Goal: Check status: Check status

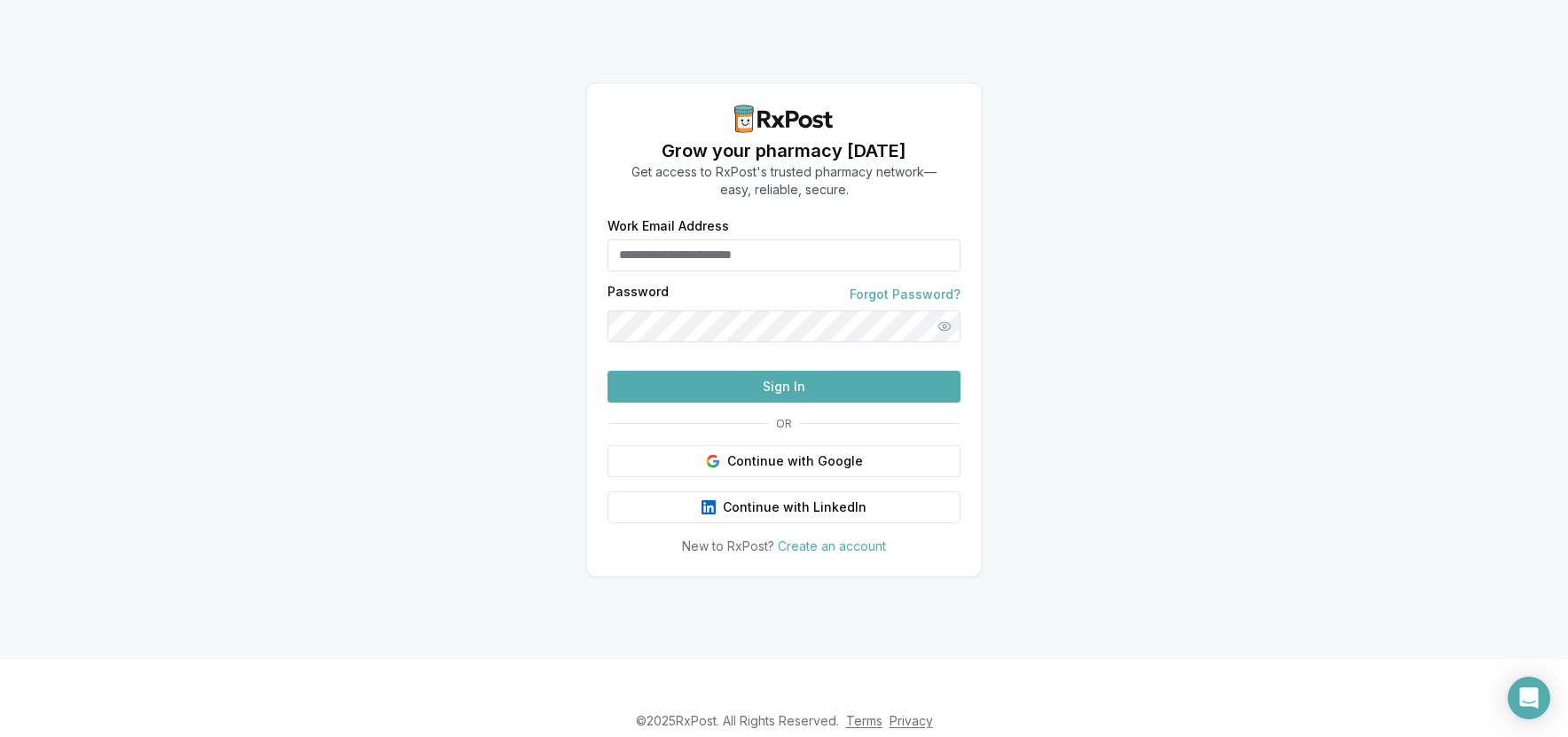
type input "**********"
click at [862, 403] on button "Sign In" at bounding box center [784, 387] width 353 height 32
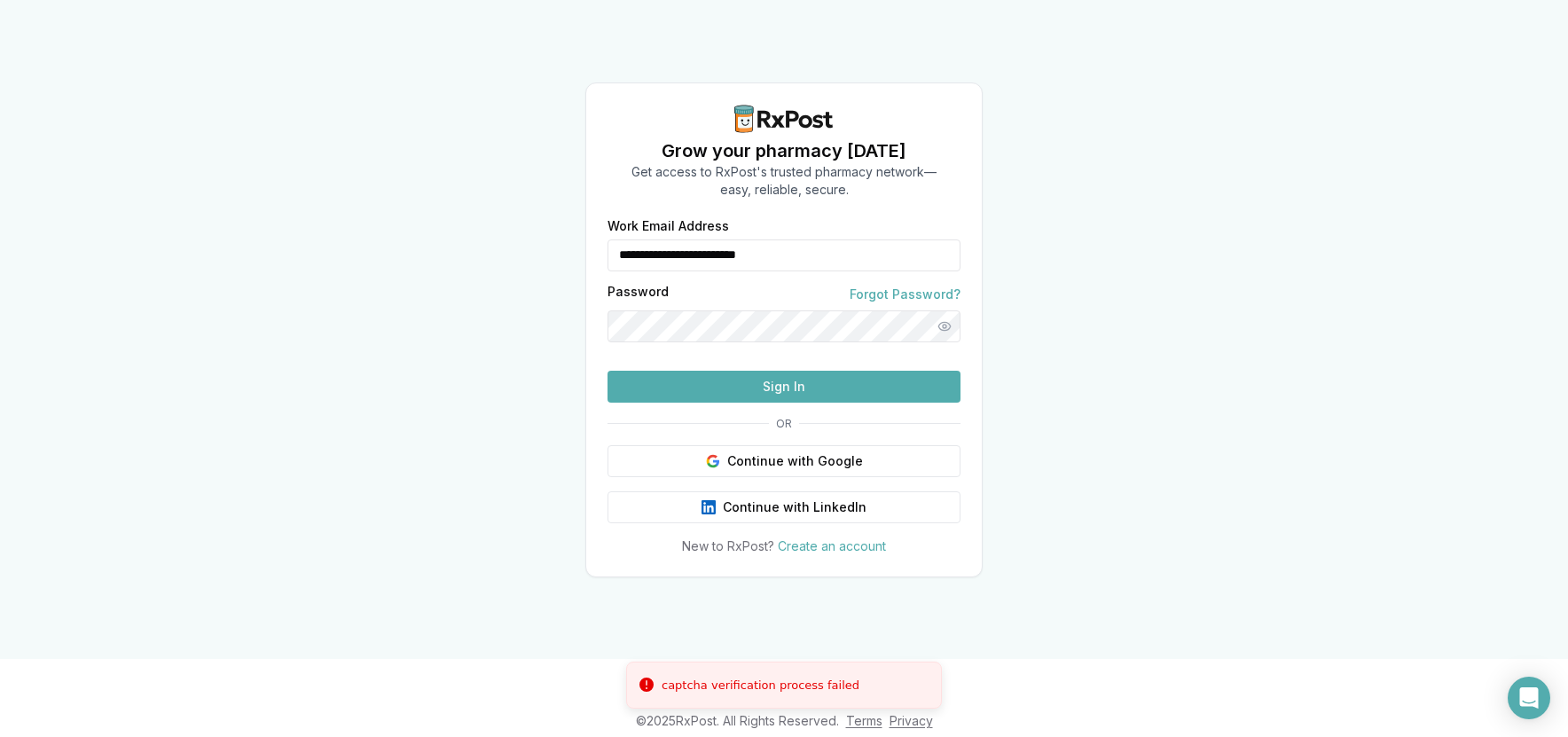
click at [792, 403] on button "Sign In" at bounding box center [784, 387] width 353 height 32
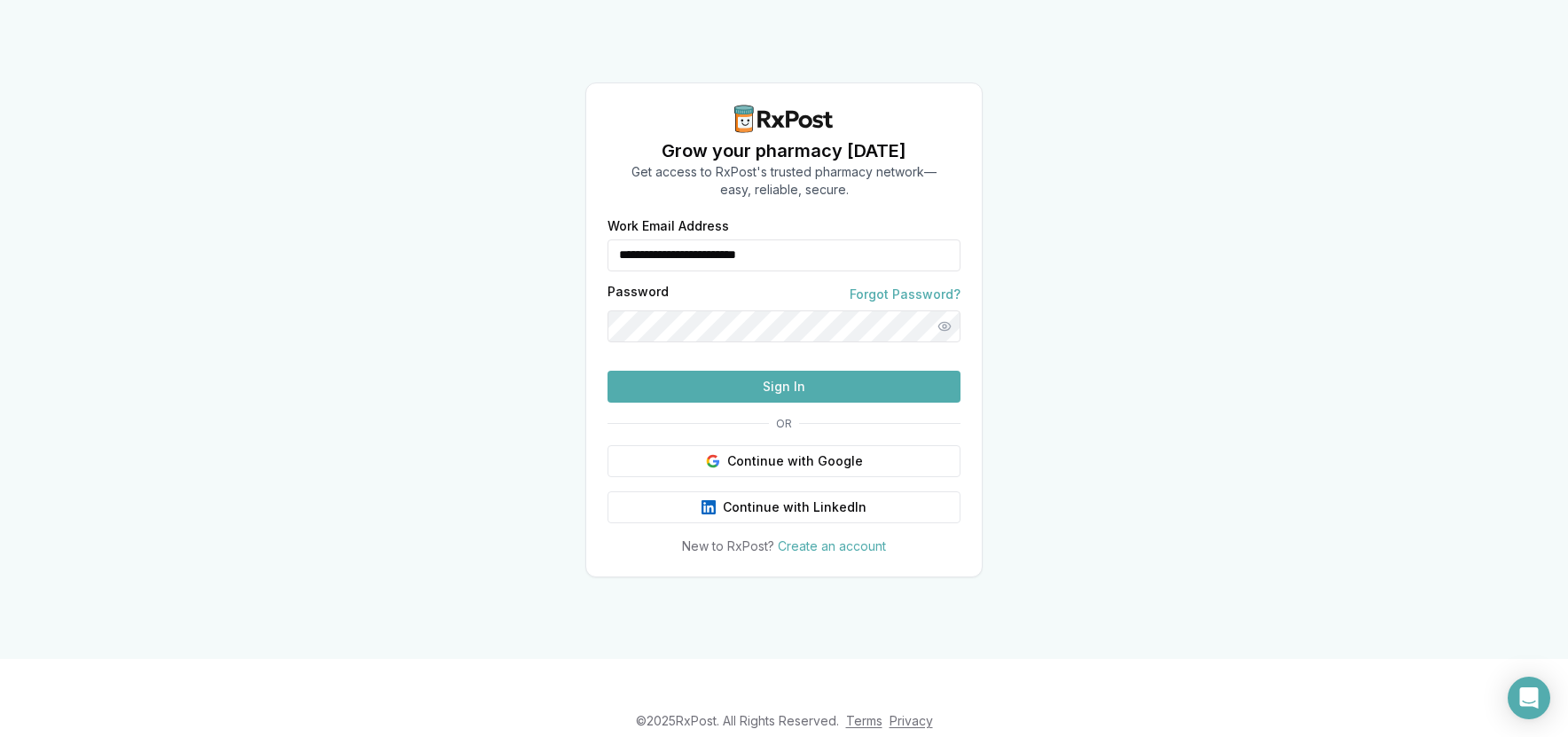
click at [829, 403] on button "Sign In" at bounding box center [784, 387] width 353 height 32
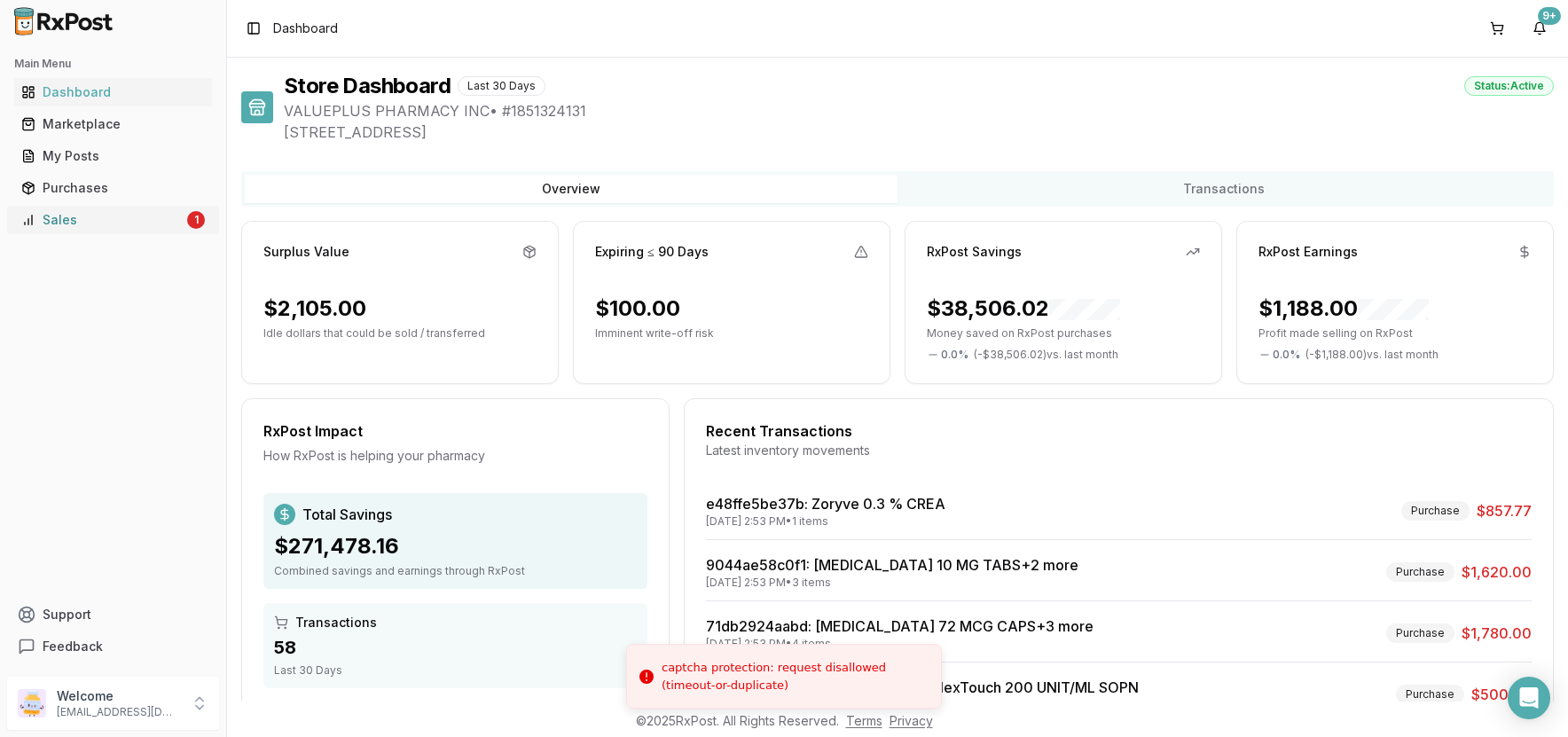
click at [91, 230] on link "Sales 1" at bounding box center [113, 220] width 198 height 32
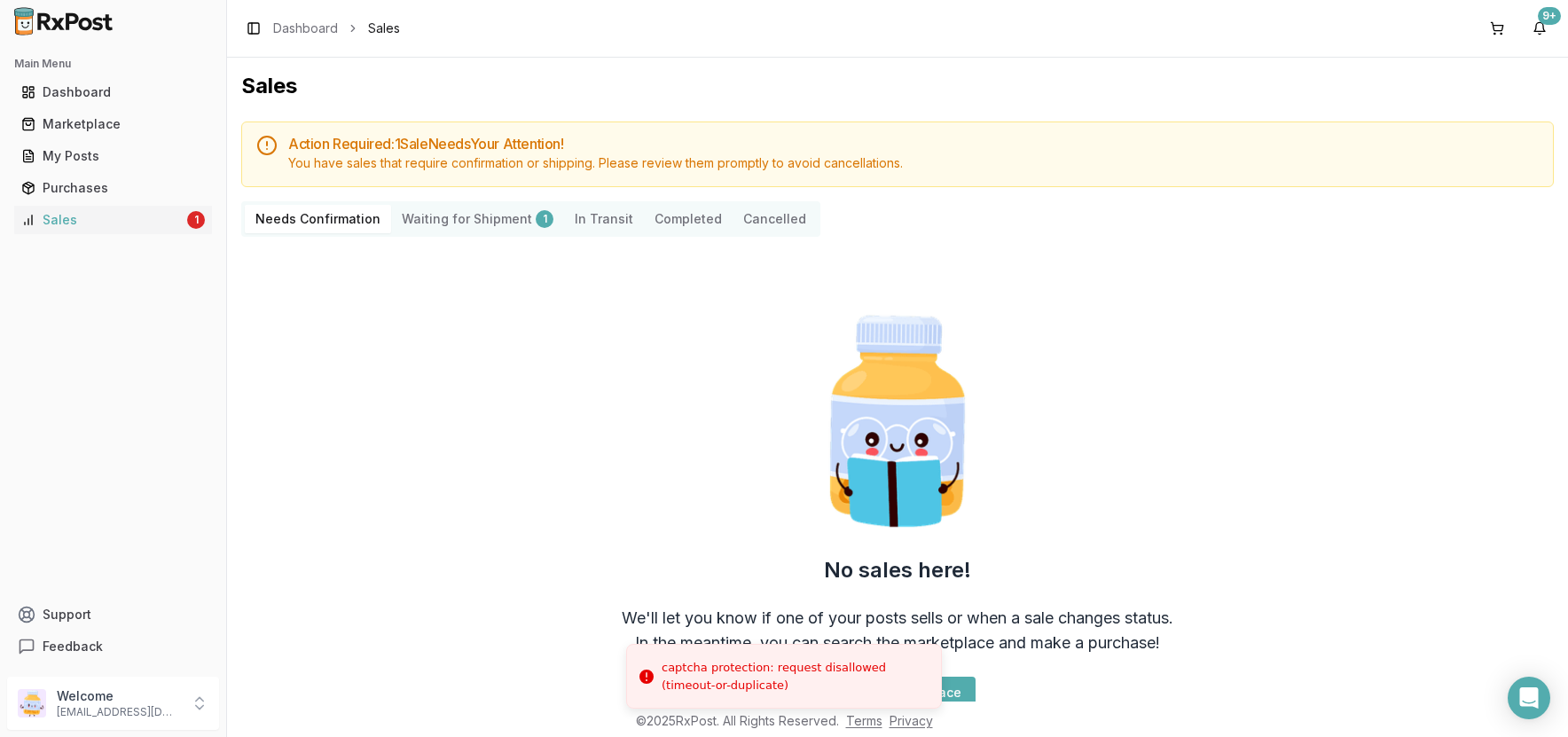
click at [460, 234] on div "Needs Confirmation Waiting for Shipment 1 In Transit Completed Cancelled" at bounding box center [530, 220] width 579 height 36
click at [466, 223] on Shipment "Waiting for Shipment 1" at bounding box center [477, 219] width 173 height 29
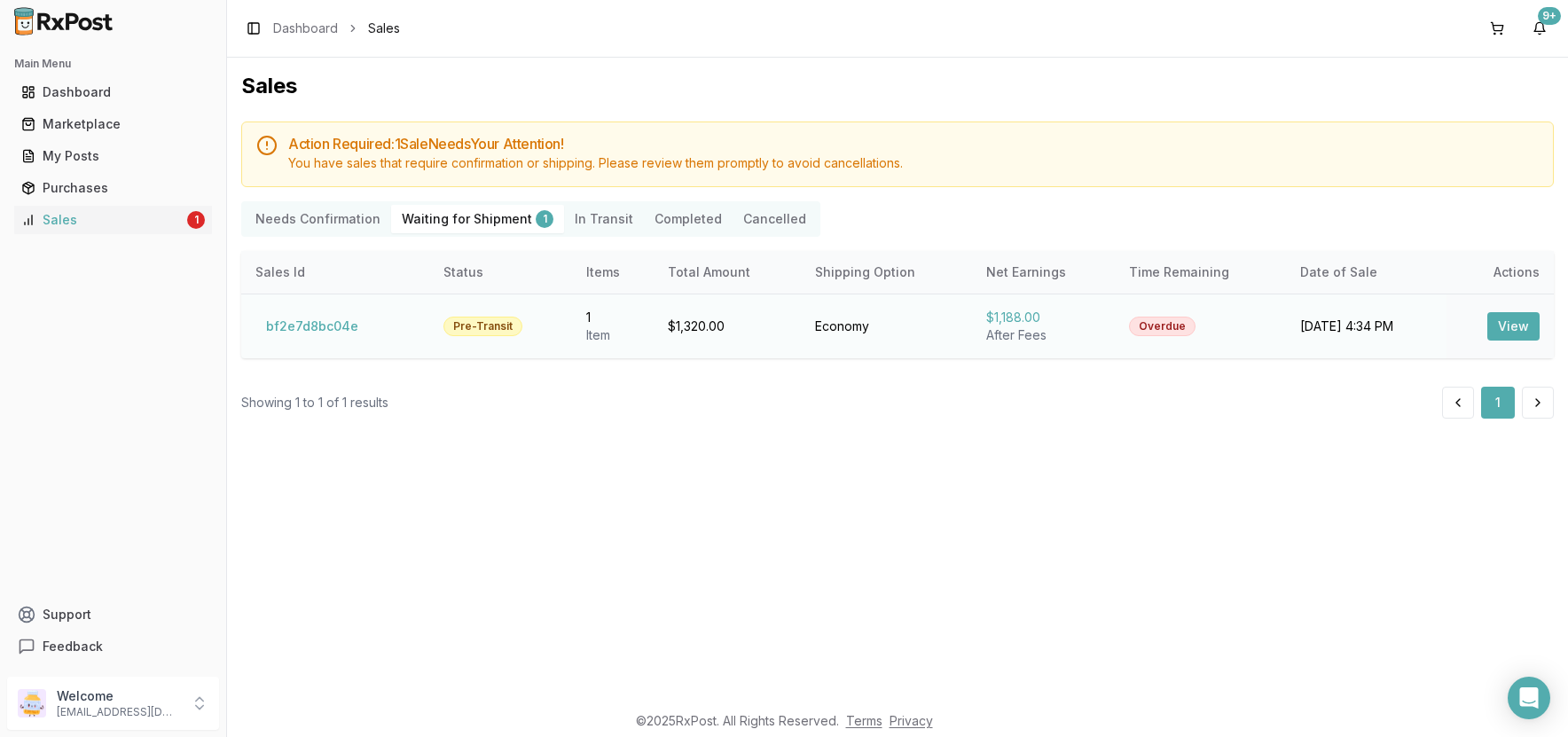
click at [1501, 325] on button "View" at bounding box center [1513, 326] width 52 height 29
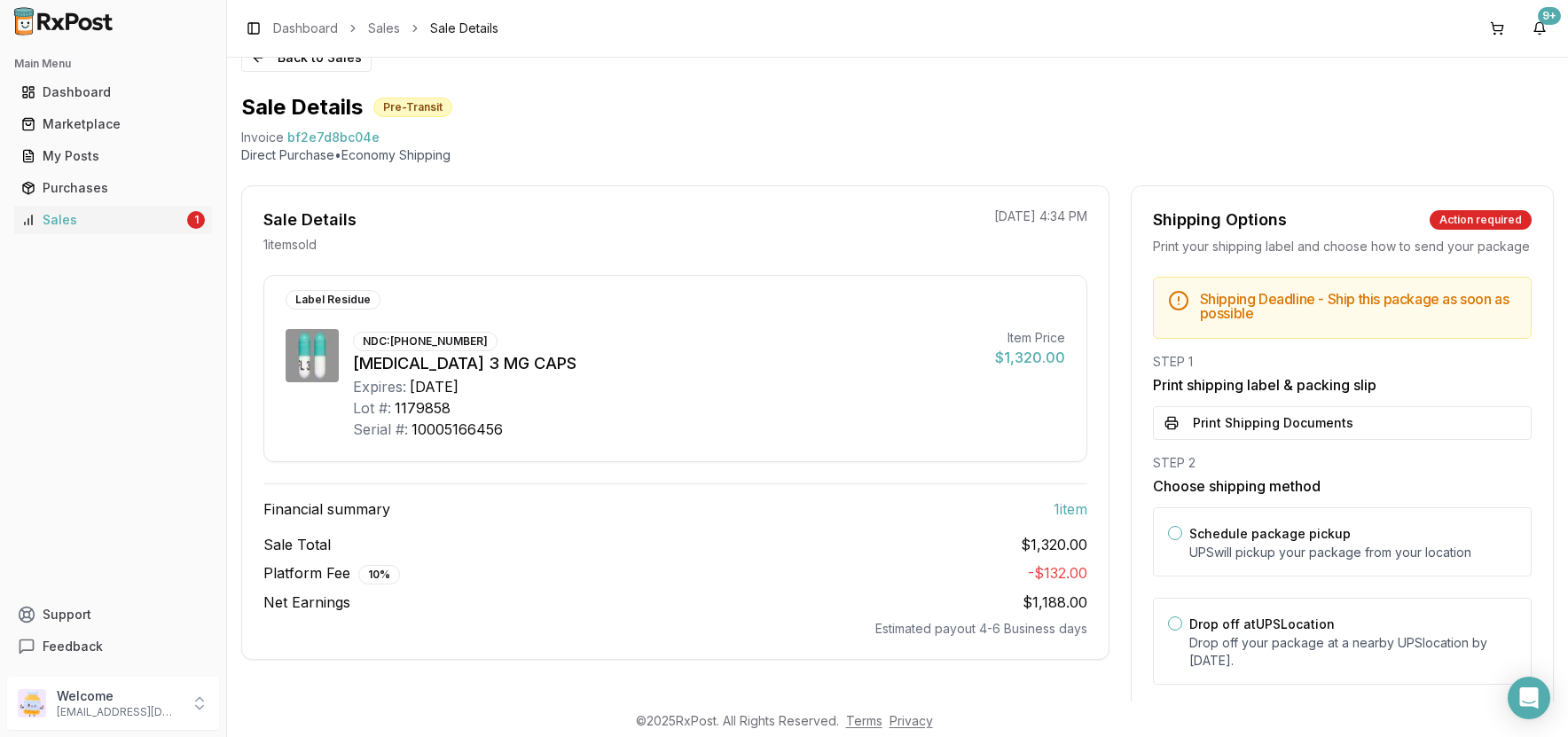
scroll to position [73, 0]
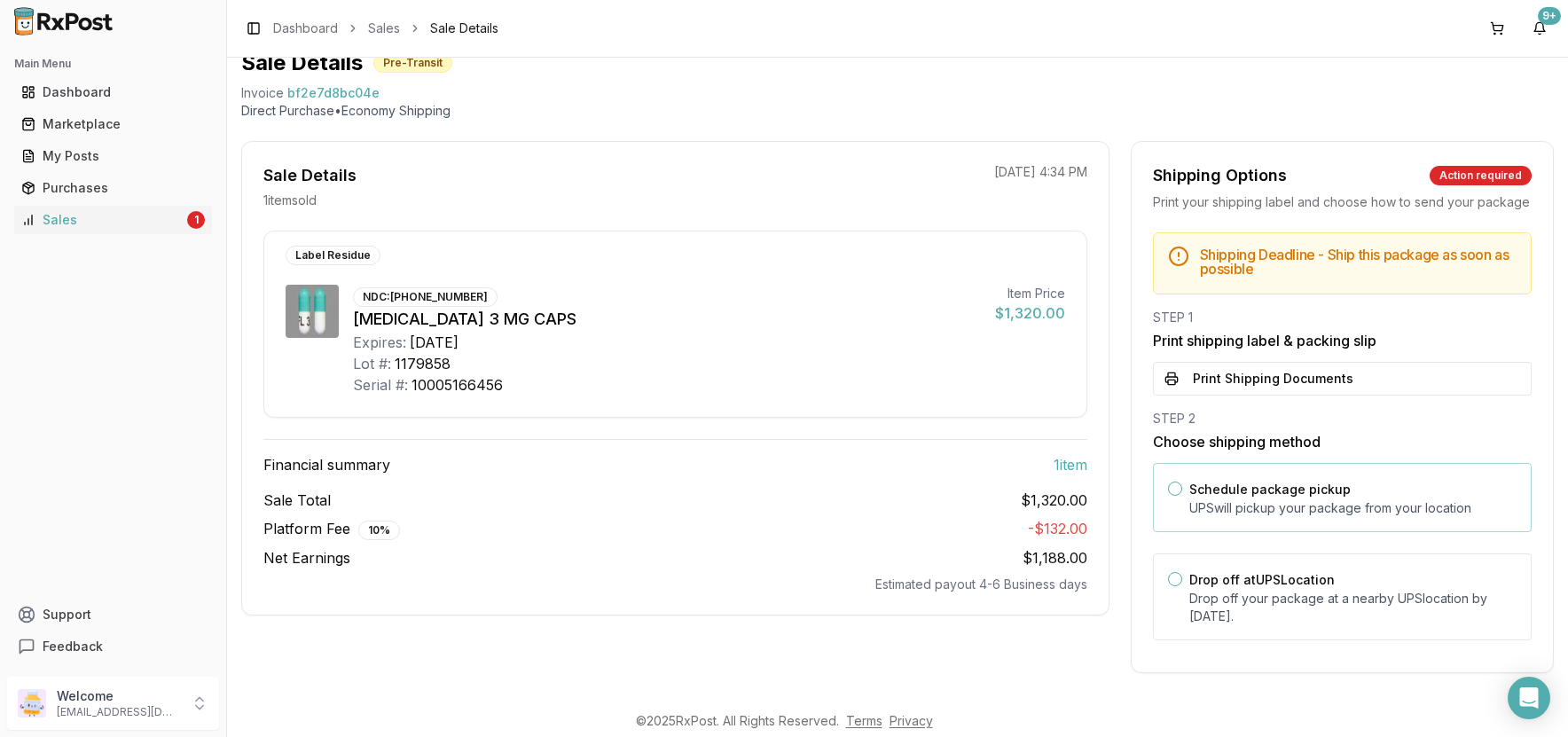
click at [1178, 485] on div "Schedule package pickup UPS will pickup your package from your location" at bounding box center [1341, 498] width 379 height 69
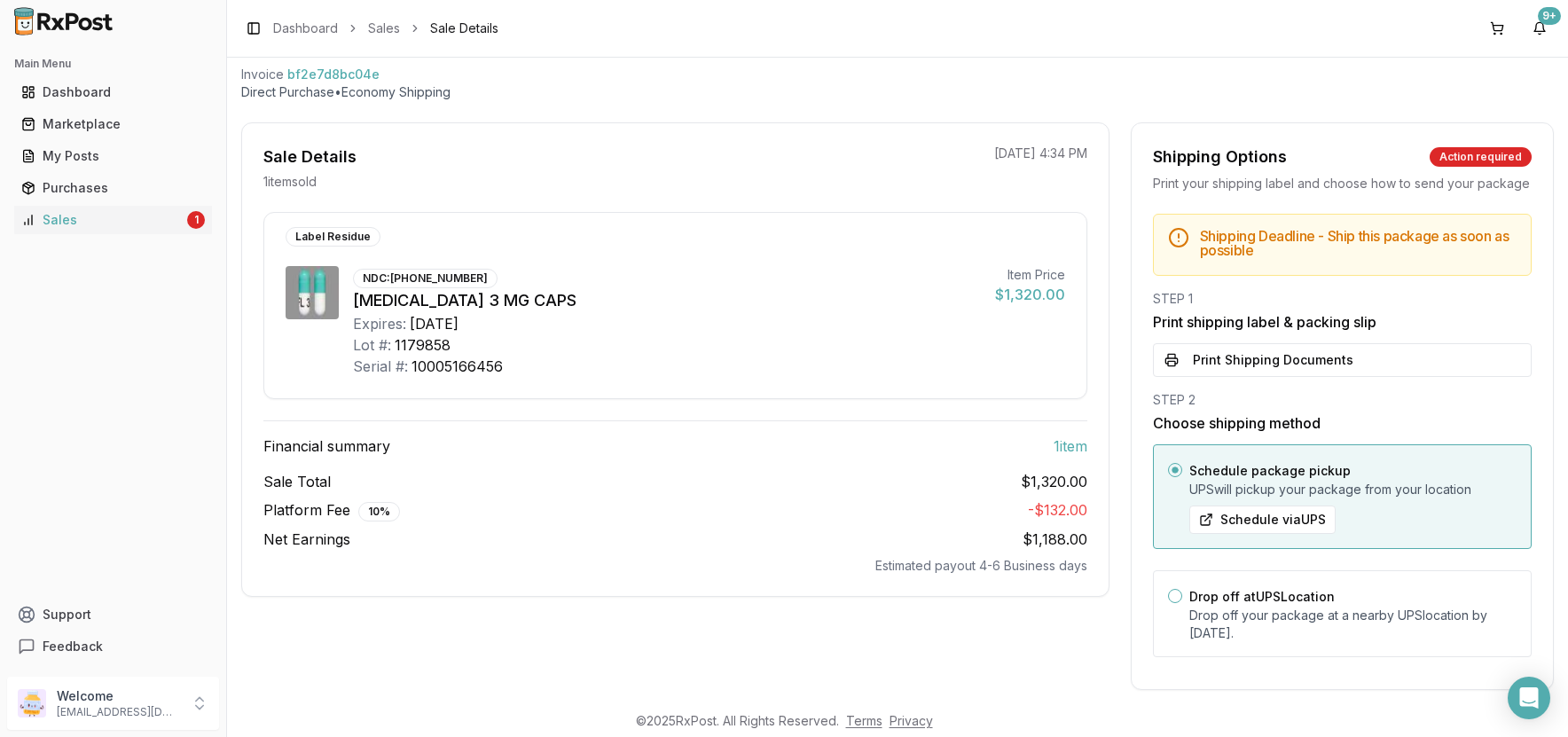
scroll to position [108, 0]
